Goal: Task Accomplishment & Management: Manage account settings

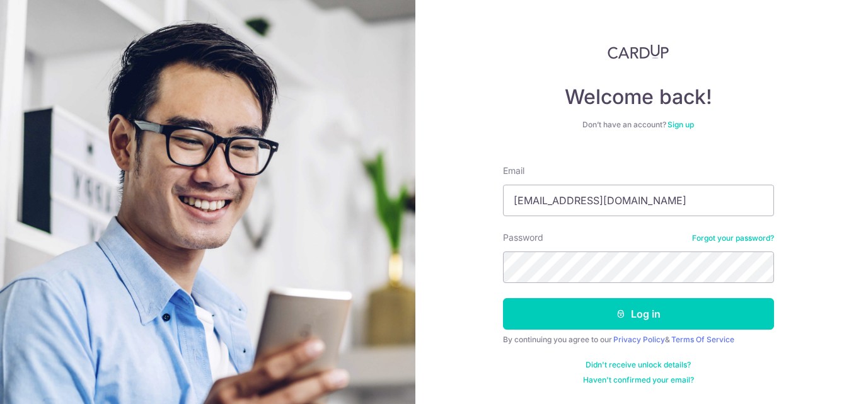
click at [503, 298] on button "Log in" at bounding box center [638, 314] width 271 height 32
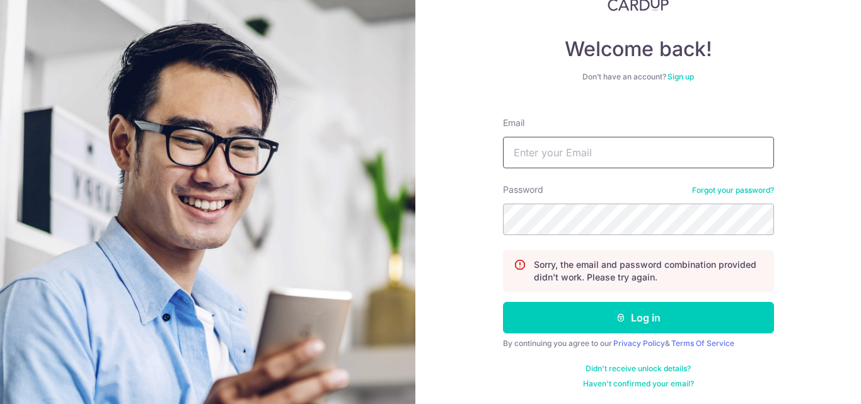
click at [544, 152] on input "Email" at bounding box center [638, 153] width 271 height 32
drag, startPoint x: 662, startPoint y: 149, endPoint x: 359, endPoint y: 106, distance: 306.6
click at [359, 106] on section "Welcome back! Don’t have an account? Sign up Email ANCIS_D05@YAHOO.COM Password…" at bounding box center [430, 202] width 861 height 404
type input "[PERSON_NAME][EMAIL_ADDRESS][DOMAIN_NAME]"
click at [503, 302] on button "Log in" at bounding box center [638, 318] width 271 height 32
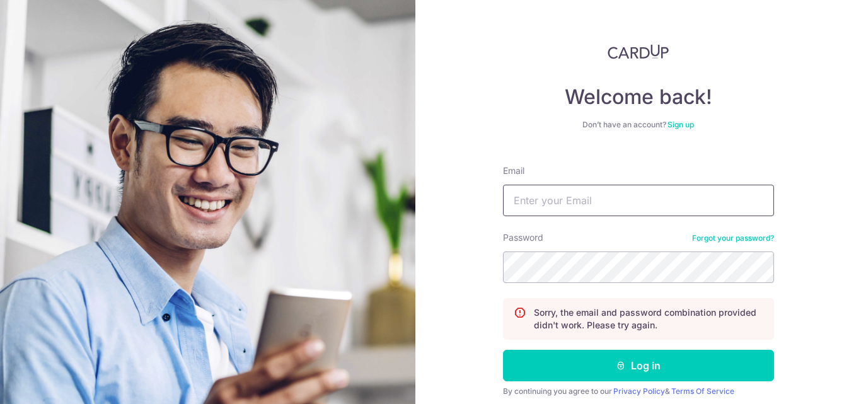
click at [573, 209] on input "Email" at bounding box center [638, 201] width 271 height 32
type input "[PERSON_NAME][EMAIL_ADDRESS][DOMAIN_NAME]"
click at [706, 200] on input "[PERSON_NAME][EMAIL_ADDRESS][DOMAIN_NAME]" at bounding box center [638, 201] width 271 height 32
click at [503, 350] on button "Log in" at bounding box center [638, 366] width 271 height 32
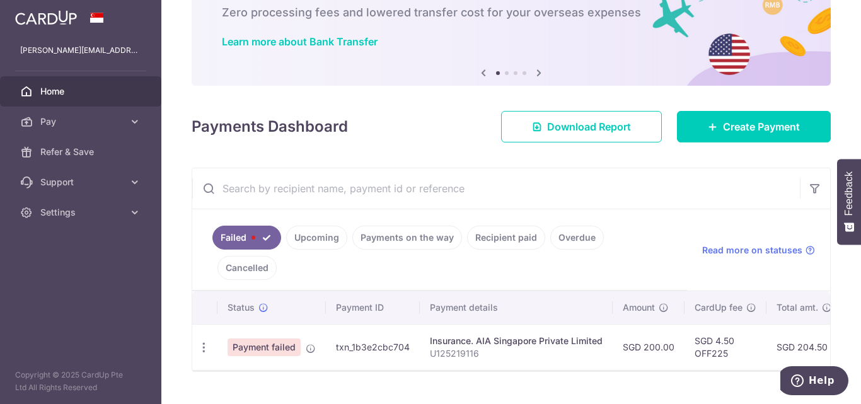
scroll to position [79, 0]
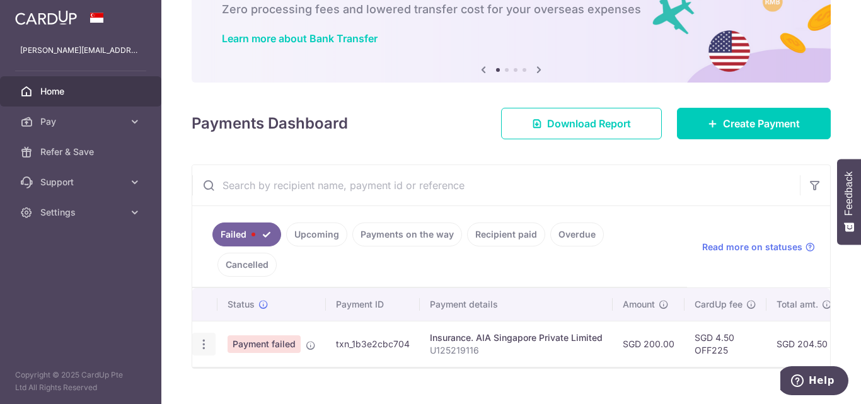
click at [212, 333] on div "Update payment" at bounding box center [203, 344] width 23 height 23
click at [261, 335] on span "Payment failed" at bounding box center [263, 344] width 73 height 18
click at [382, 321] on td "txn_1b3e2cbc704" at bounding box center [373, 344] width 94 height 46
click at [209, 338] on icon "button" at bounding box center [203, 344] width 13 height 13
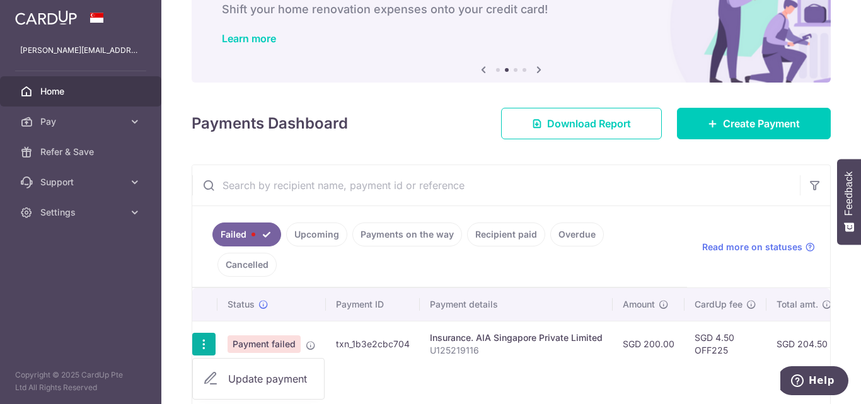
click at [445, 351] on div "Status Payment ID Payment details Amount CardUp fee Total amt. Charge date Due …" at bounding box center [511, 348] width 638 height 120
click at [203, 338] on icon "button" at bounding box center [203, 344] width 13 height 13
click at [242, 371] on span "Update payment" at bounding box center [271, 378] width 86 height 15
radio input "true"
type input "200.00"
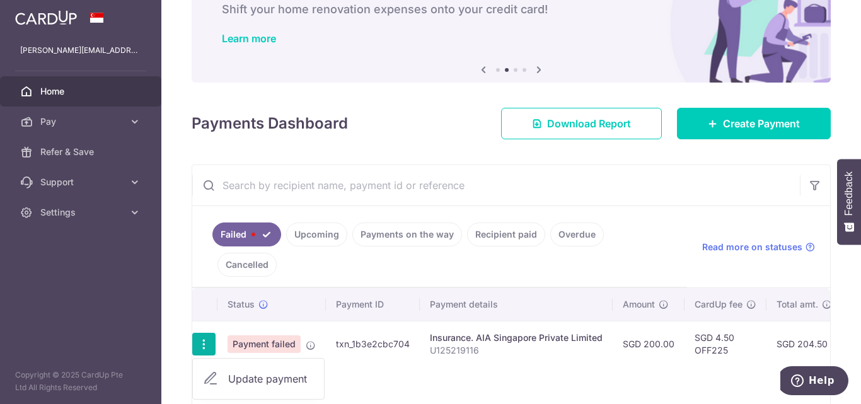
type input "U125219116"
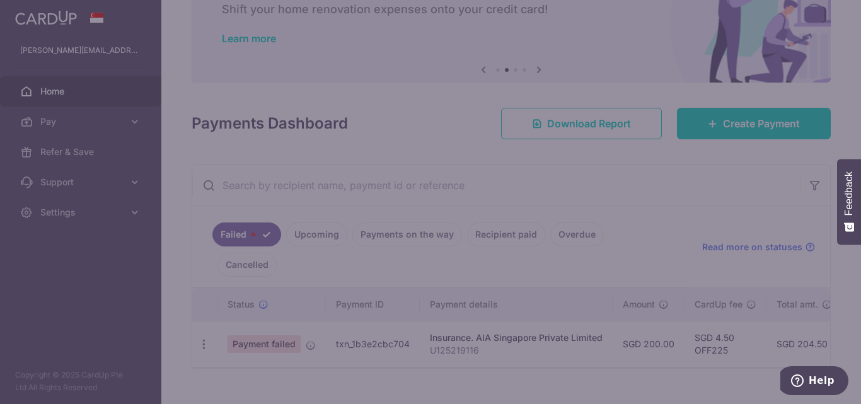
type input "OFF225"
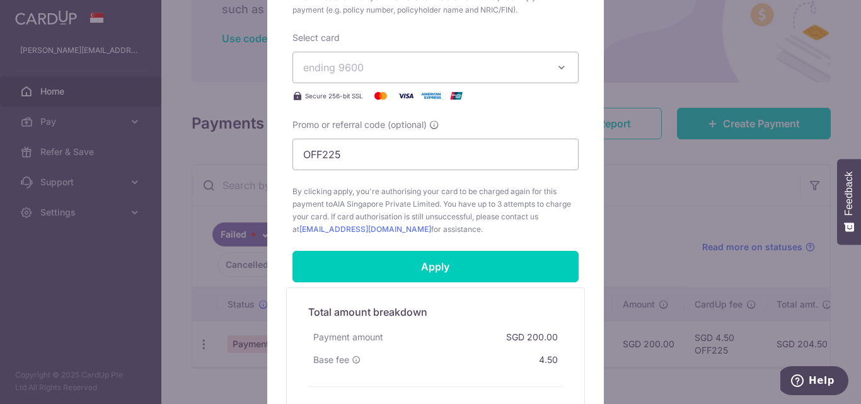
scroll to position [504, 0]
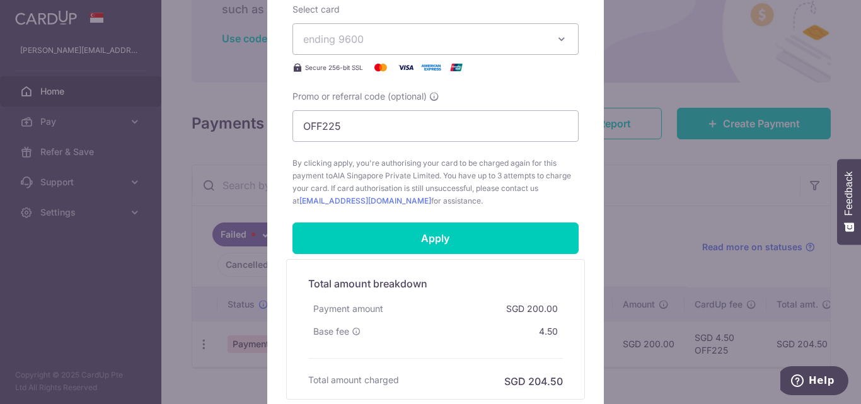
click at [650, 359] on div "Edit payment By clicking apply, you will make changes to all payments to AIA Si…" at bounding box center [430, 202] width 861 height 404
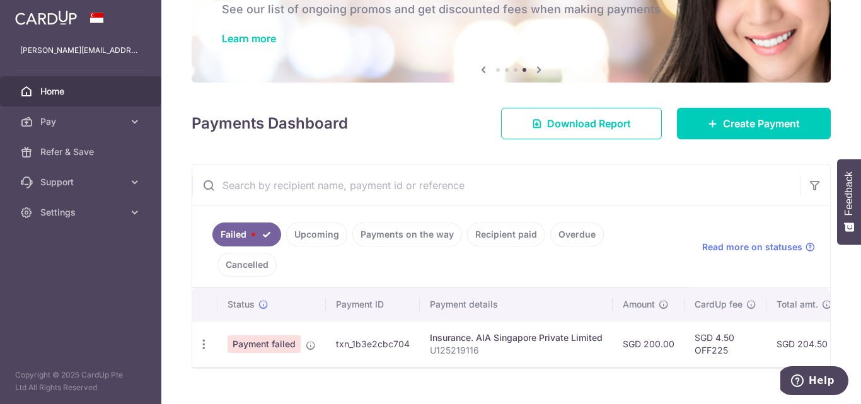
drag, startPoint x: 556, startPoint y: 321, endPoint x: 532, endPoint y: 321, distance: 24.0
click at [532, 344] on p "U125219116" at bounding box center [516, 350] width 173 height 13
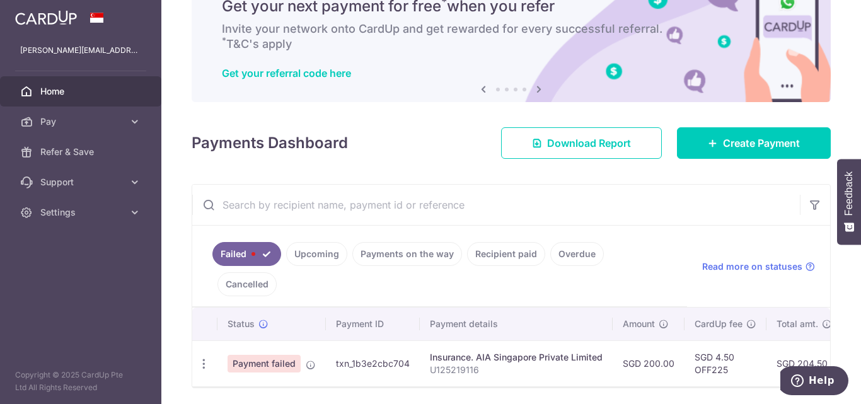
scroll to position [79, 0]
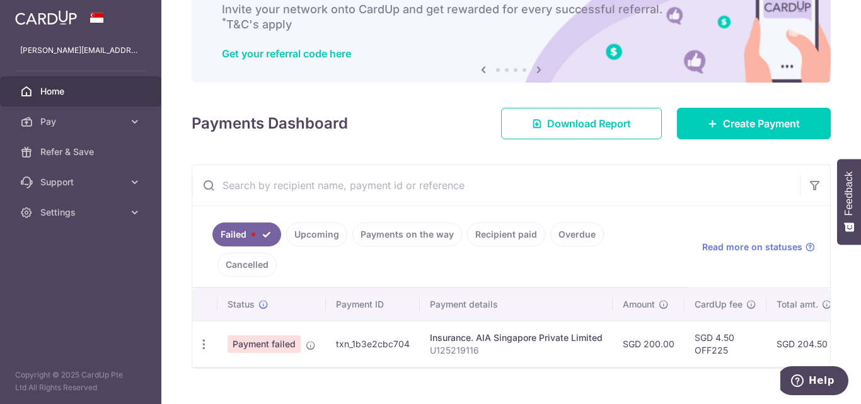
click at [806, 324] on td "SGD 204.50" at bounding box center [804, 344] width 76 height 46
click at [205, 338] on icon "button" at bounding box center [203, 344] width 13 height 13
click at [246, 371] on span "Update payment" at bounding box center [271, 378] width 86 height 15
radio input "true"
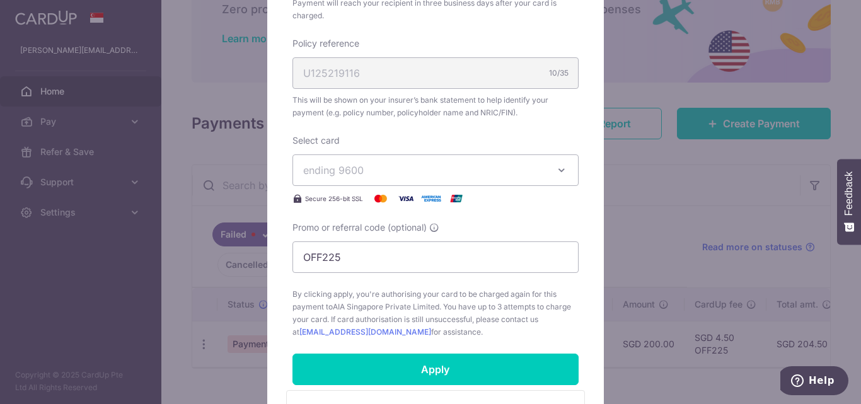
scroll to position [378, 0]
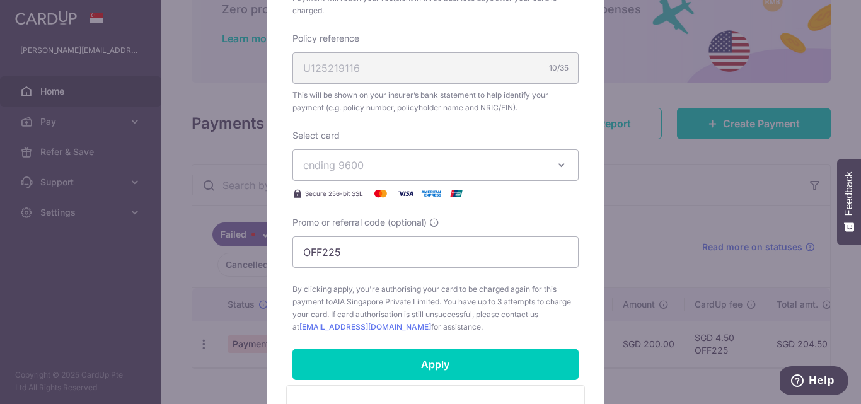
click at [555, 159] on icon "button" at bounding box center [561, 165] width 13 height 13
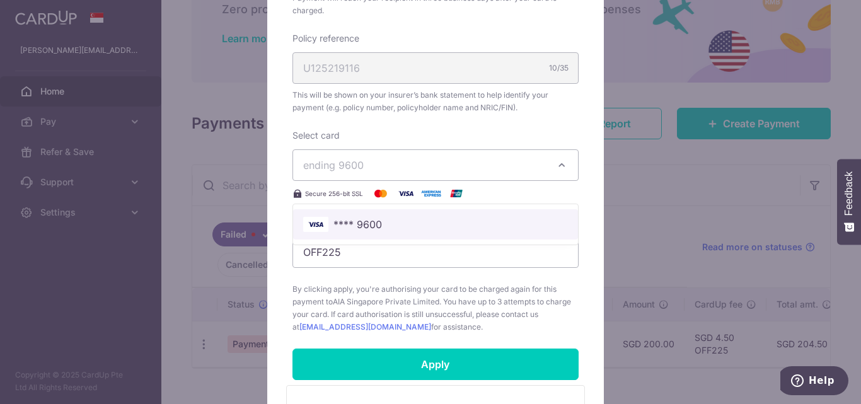
click at [369, 224] on span "**** 9600" at bounding box center [357, 224] width 49 height 15
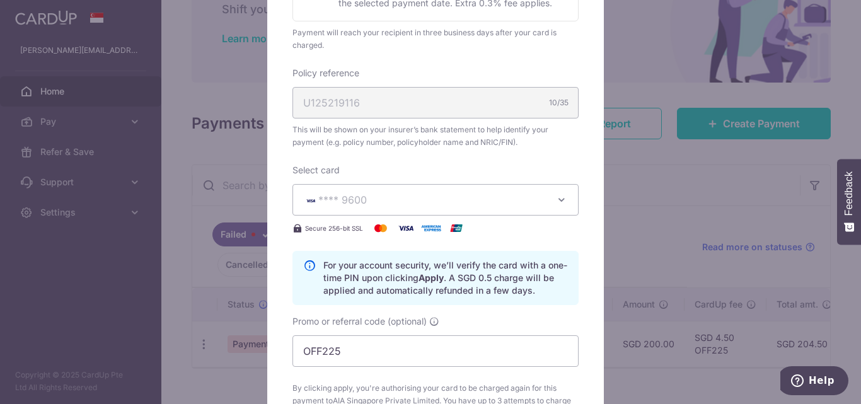
scroll to position [315, 0]
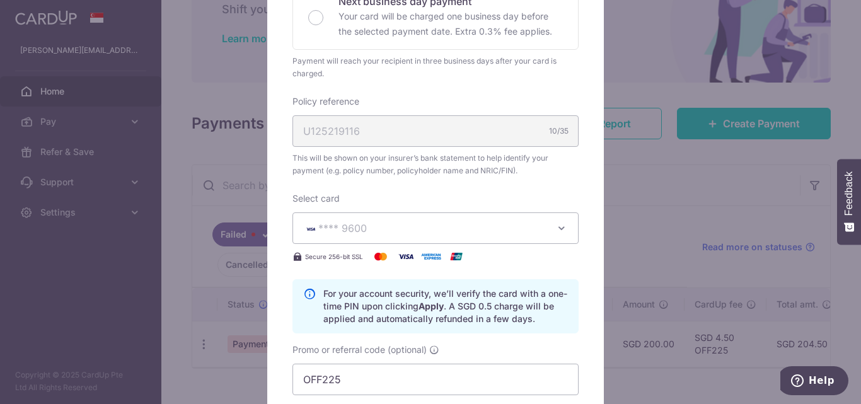
click at [481, 127] on div "U125219116 10/35" at bounding box center [435, 131] width 286 height 32
click at [343, 135] on div "U125219116 10/35" at bounding box center [435, 131] width 286 height 32
click at [349, 134] on div "U125219116 10/35" at bounding box center [435, 131] width 286 height 32
click at [418, 137] on div "U125219116 10/35" at bounding box center [435, 131] width 286 height 32
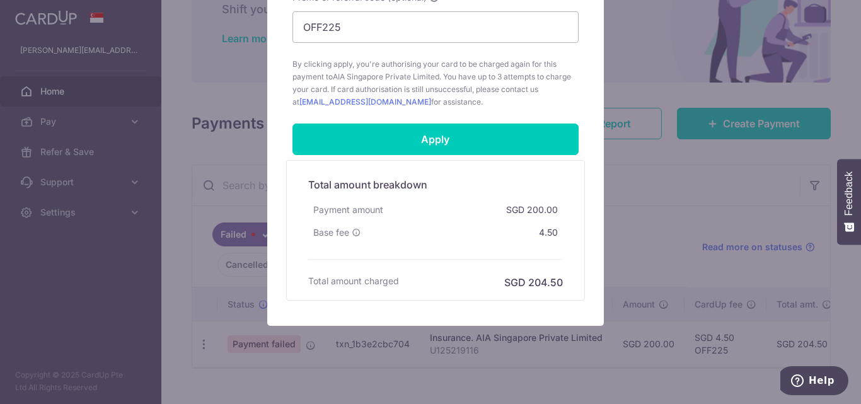
scroll to position [680, 0]
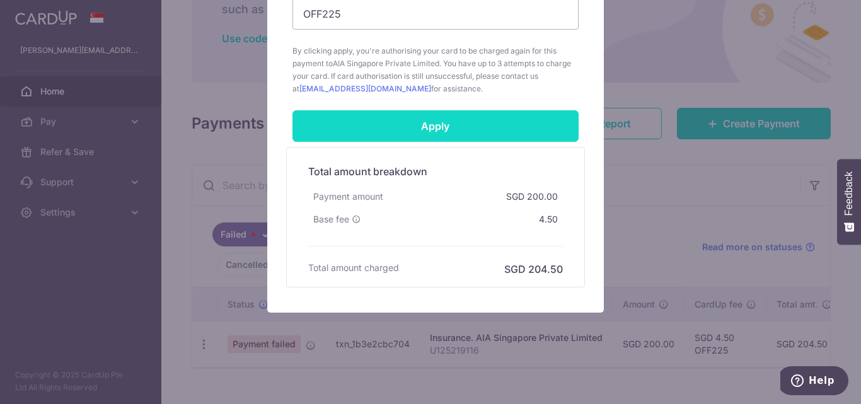
click at [470, 130] on input "Apply" at bounding box center [435, 126] width 286 height 32
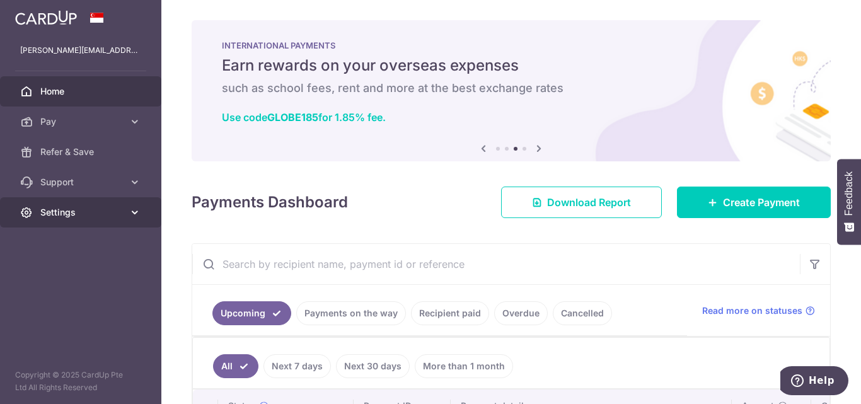
click at [117, 221] on link "Settings" at bounding box center [80, 212] width 161 height 30
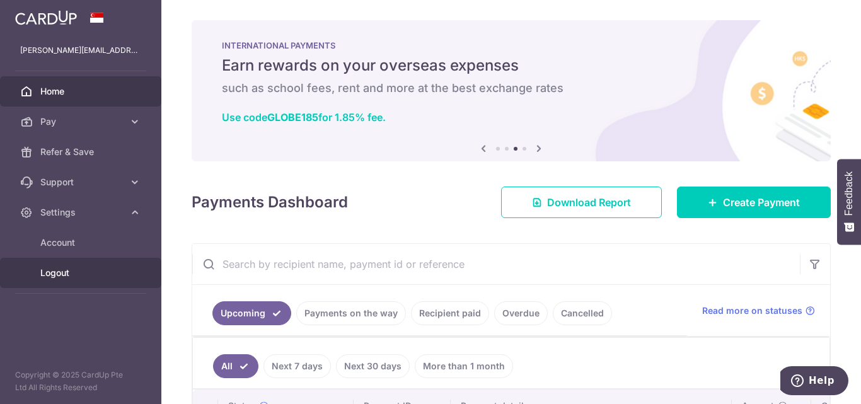
click at [71, 270] on span "Logout" at bounding box center [81, 273] width 83 height 13
